Goal: Navigation & Orientation: Find specific page/section

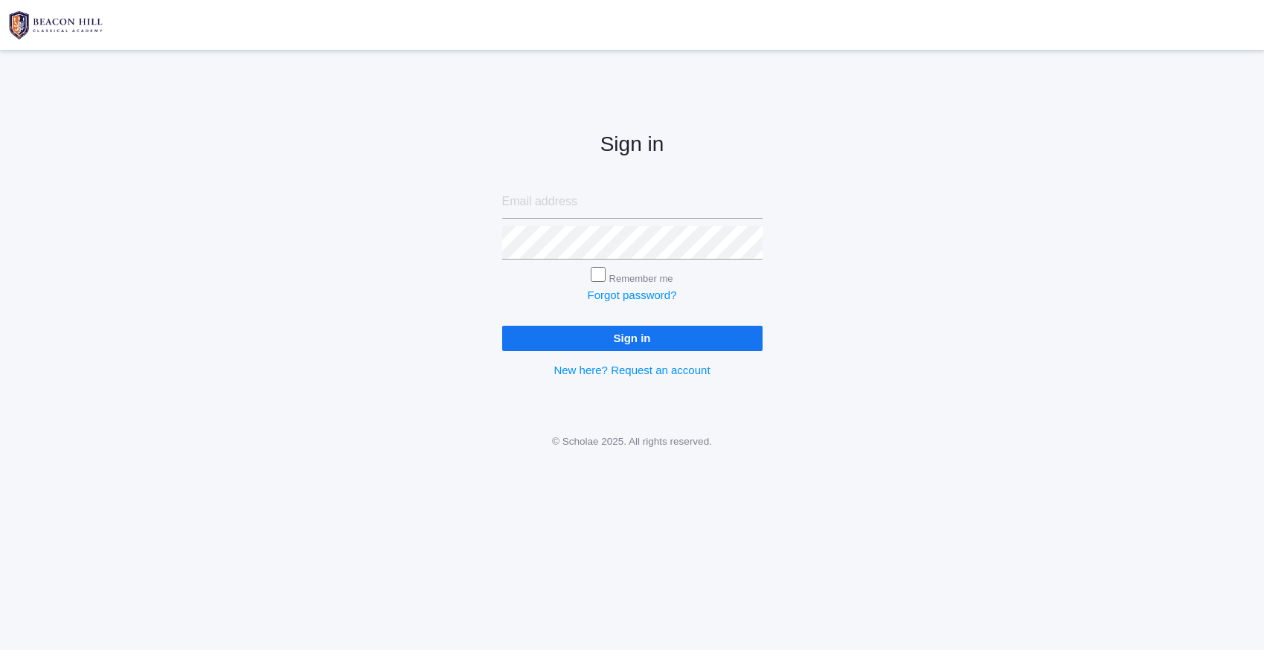
type input "[EMAIL_ADDRESS][DOMAIN_NAME]"
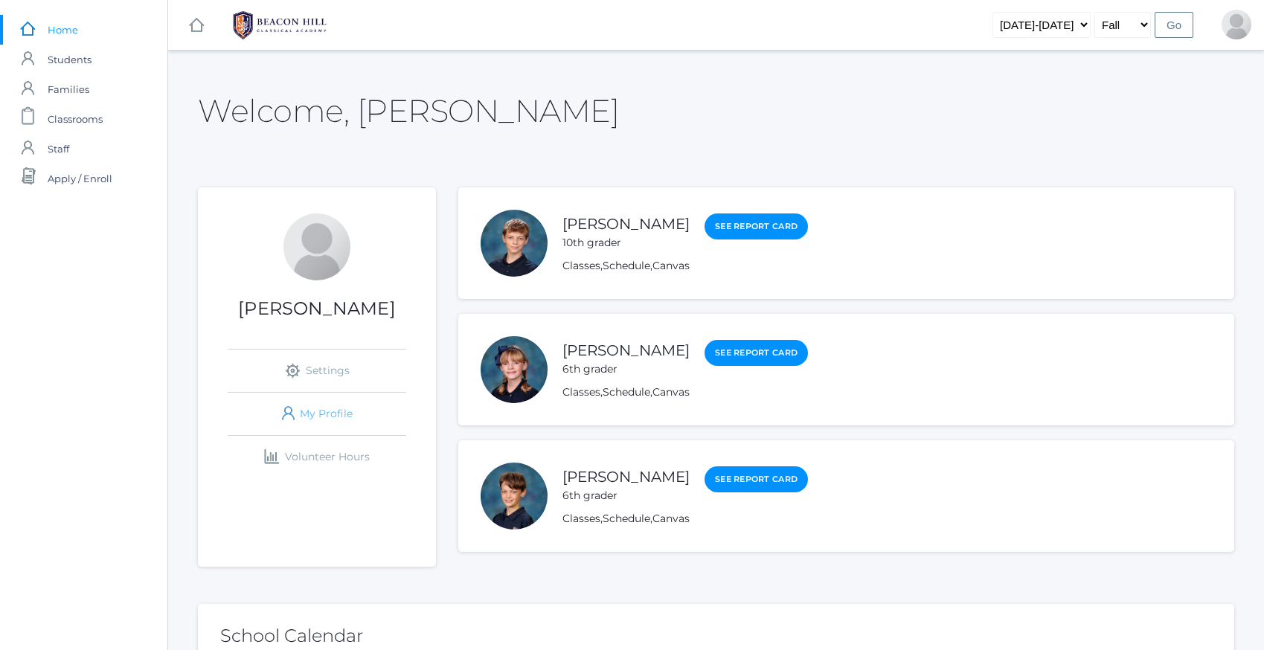
click at [333, 413] on link "icons/user/plain Created with Sketch. My Profile" at bounding box center [317, 414] width 179 height 42
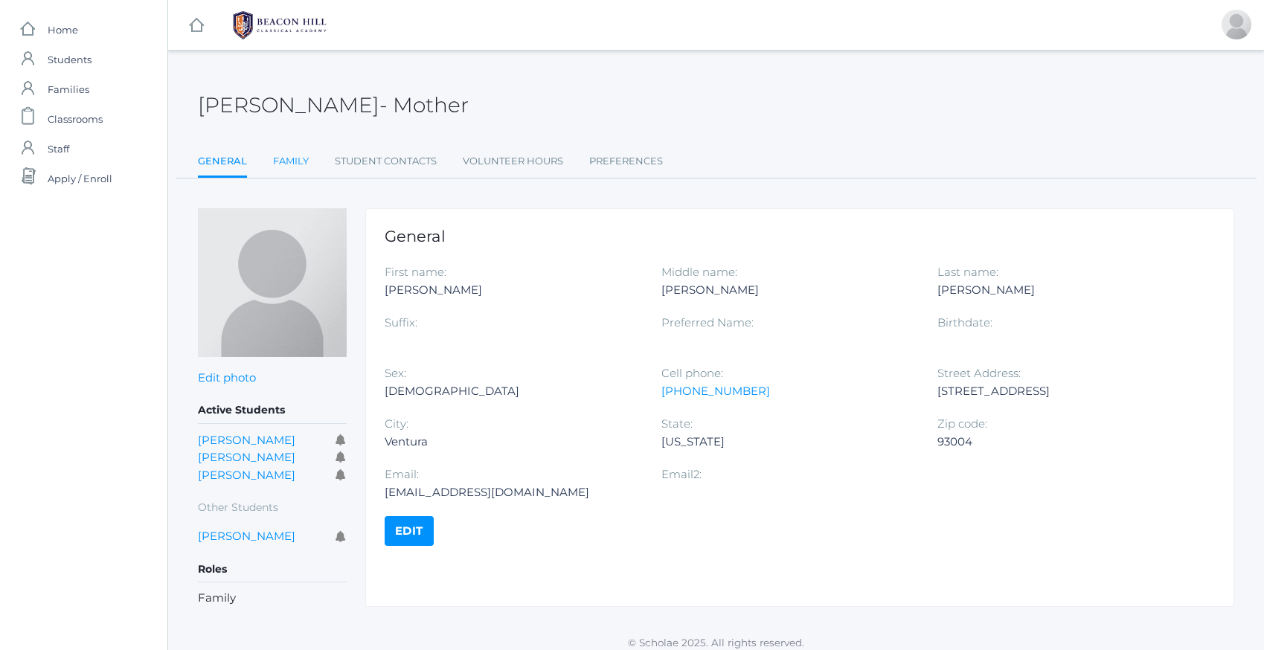
click at [278, 158] on link "Family" at bounding box center [291, 162] width 36 height 30
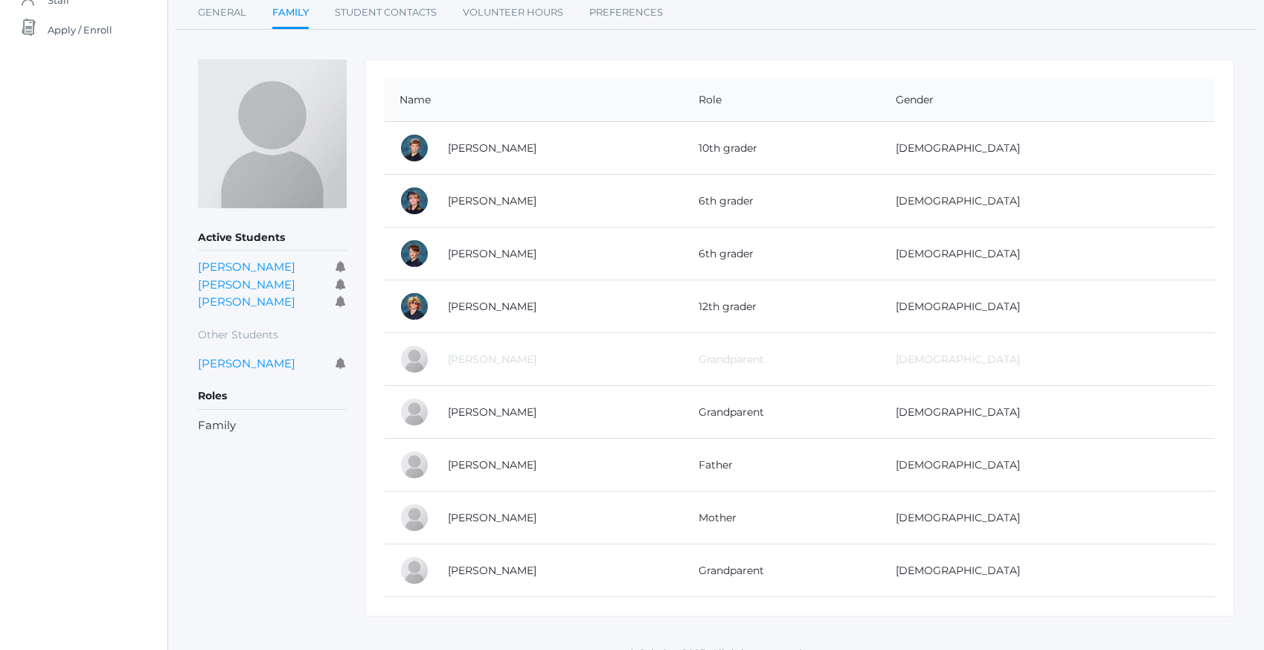
scroll to position [169, 0]
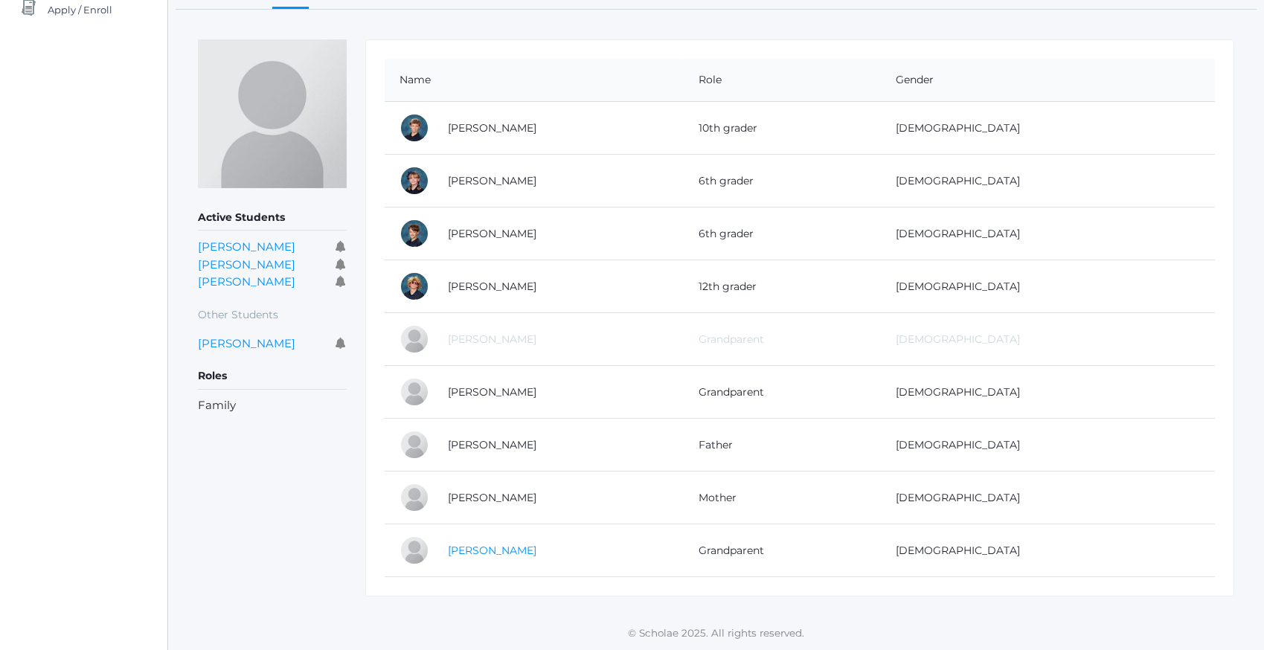
click at [481, 550] on link "Gary Cushing" at bounding box center [492, 550] width 89 height 13
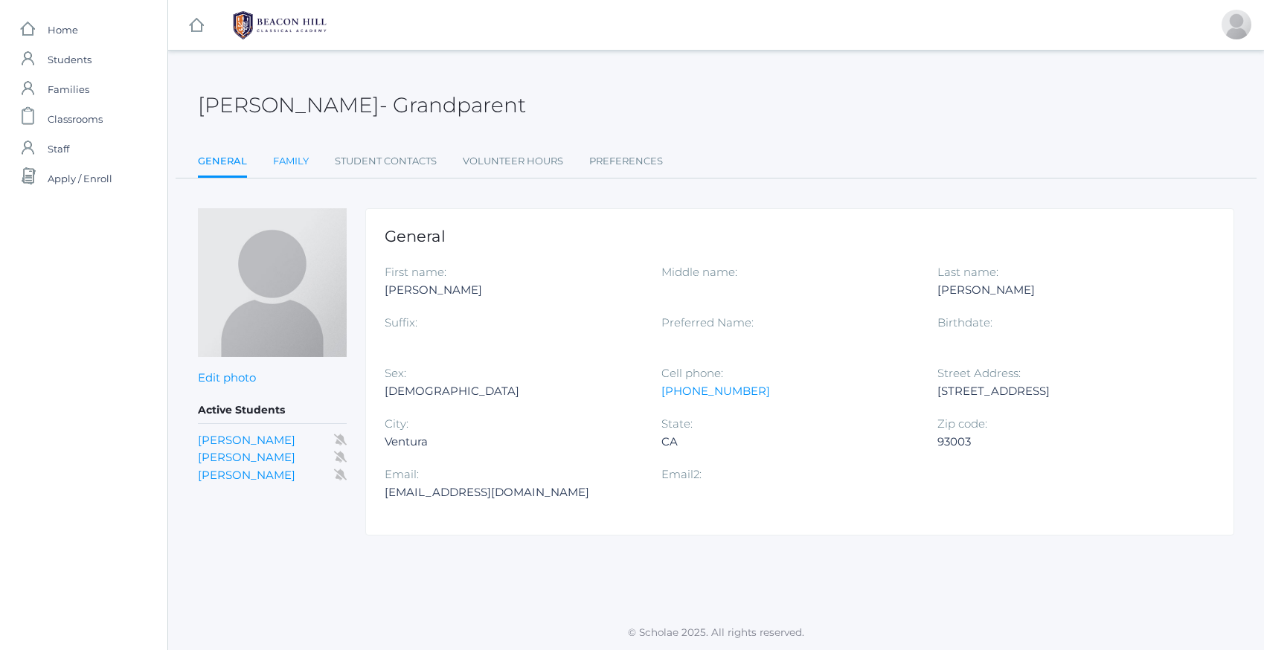
click at [274, 167] on link "Family" at bounding box center [291, 162] width 36 height 30
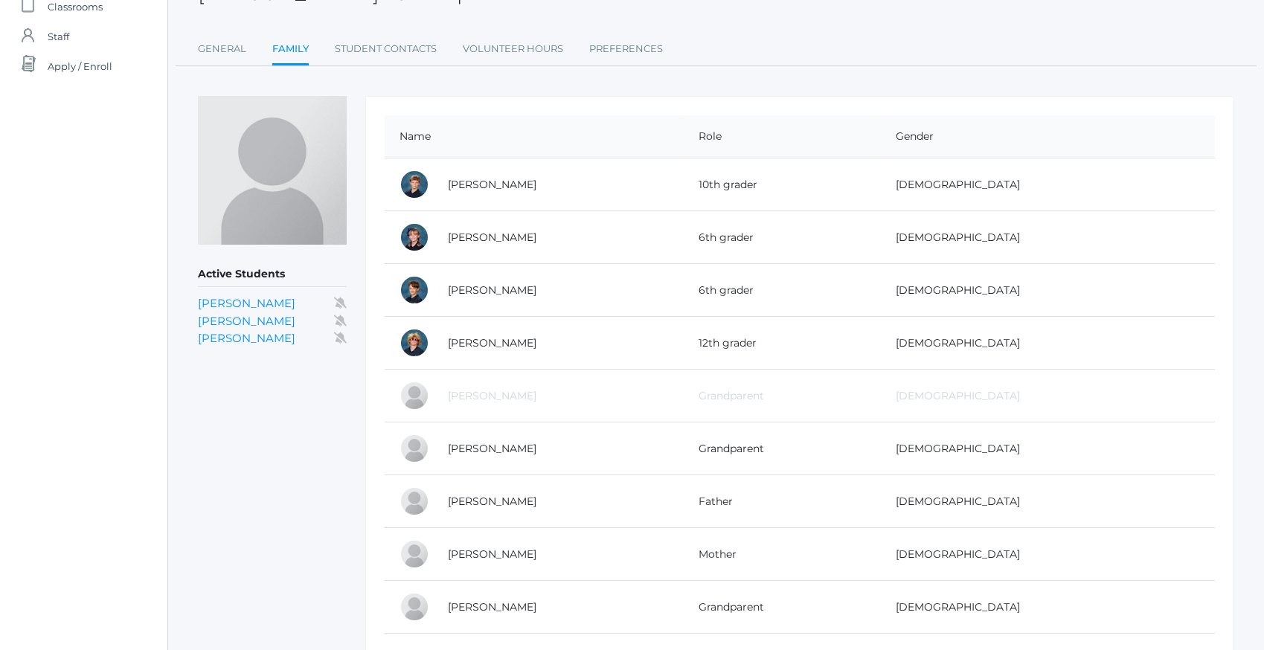
scroll to position [169, 0]
